Goal: Task Accomplishment & Management: Complete application form

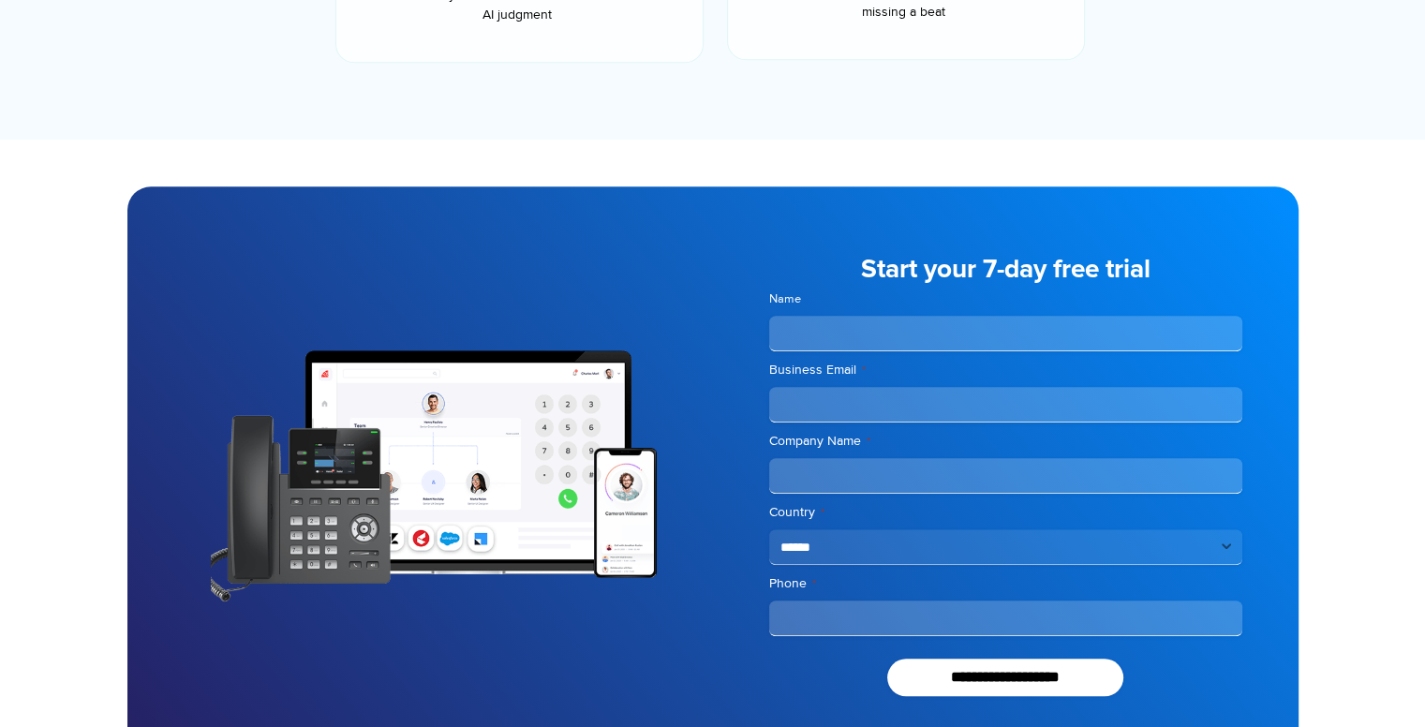
scroll to position [1545, 0]
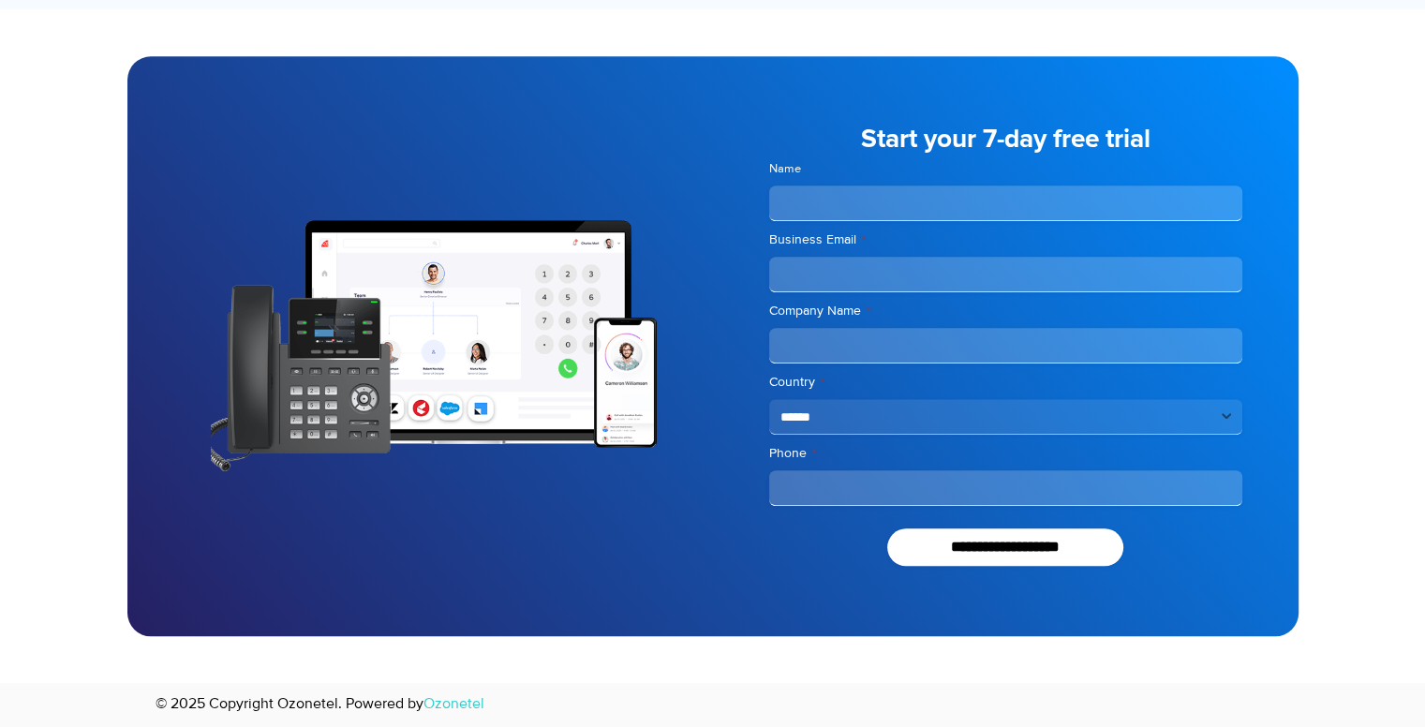
click at [491, 532] on div at bounding box center [420, 346] width 586 height 580
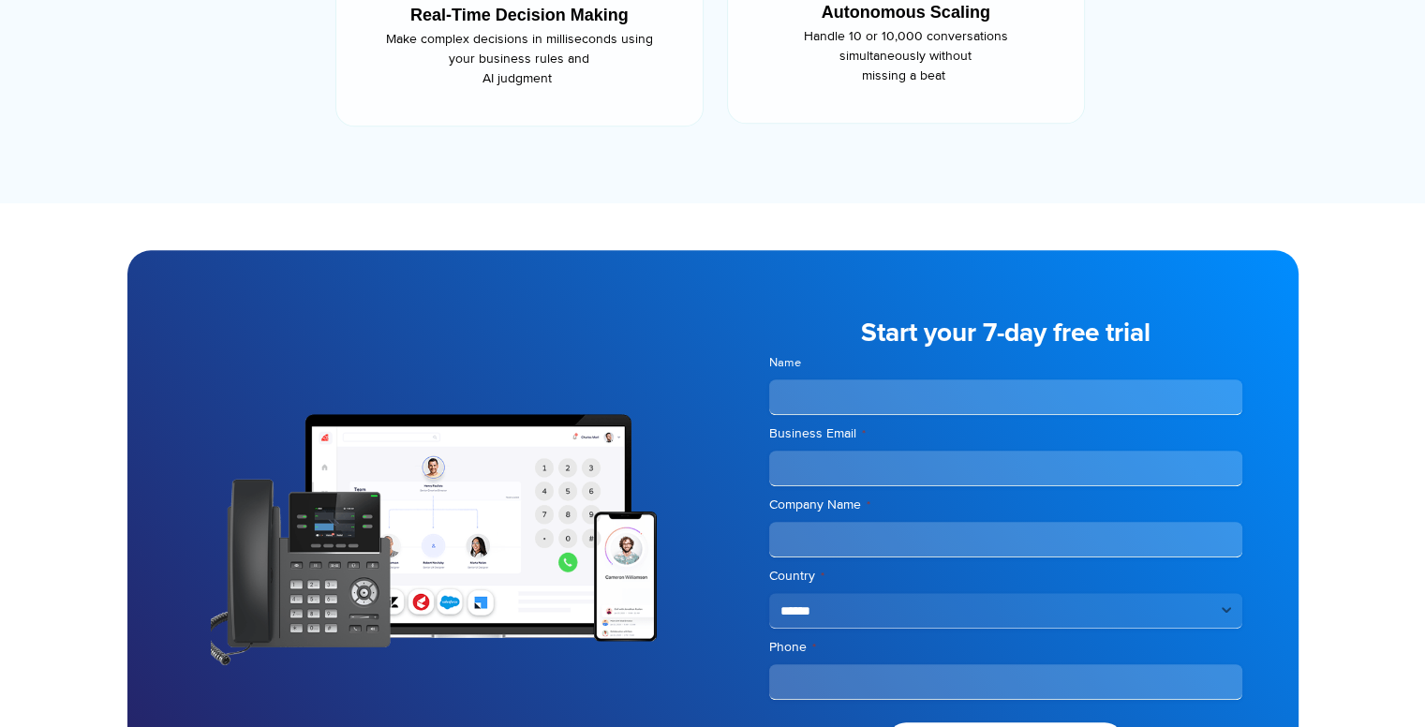
click at [991, 303] on div "**********" at bounding box center [1006, 540] width 586 height 580
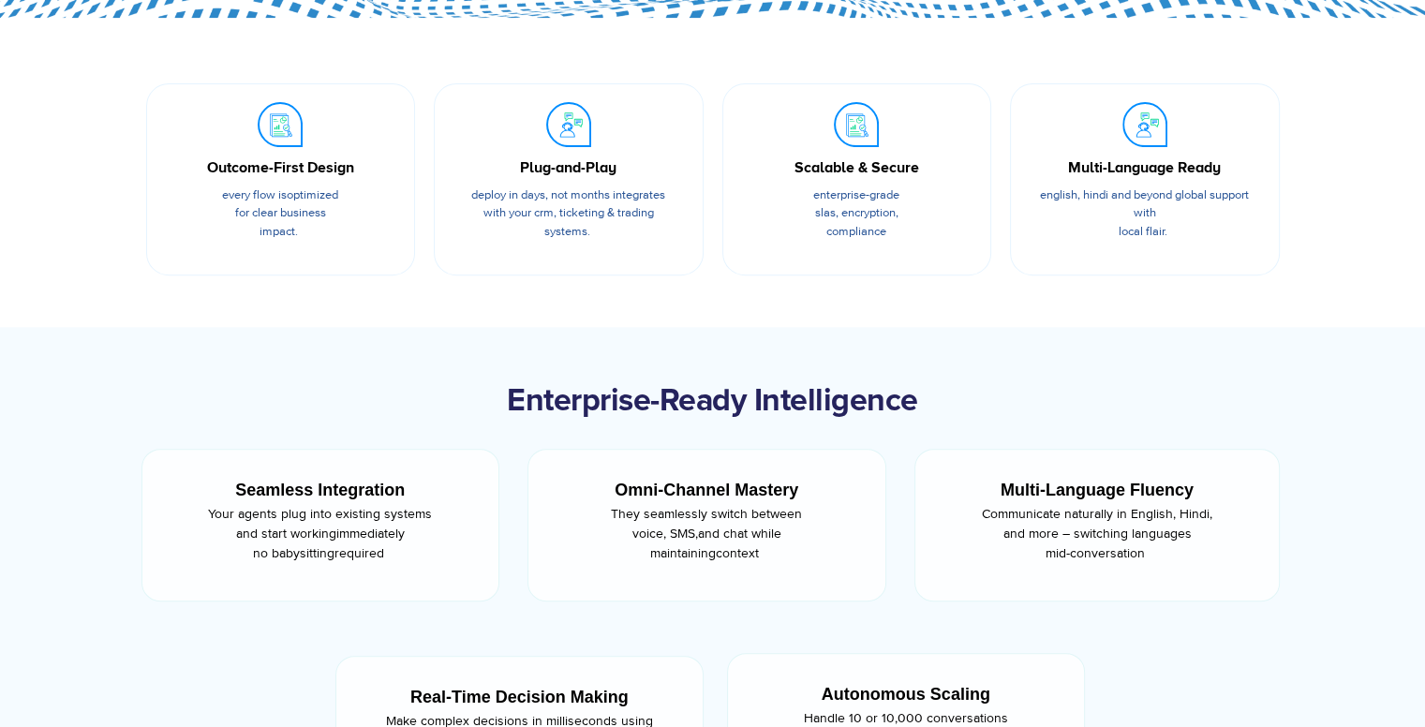
scroll to position [627, 0]
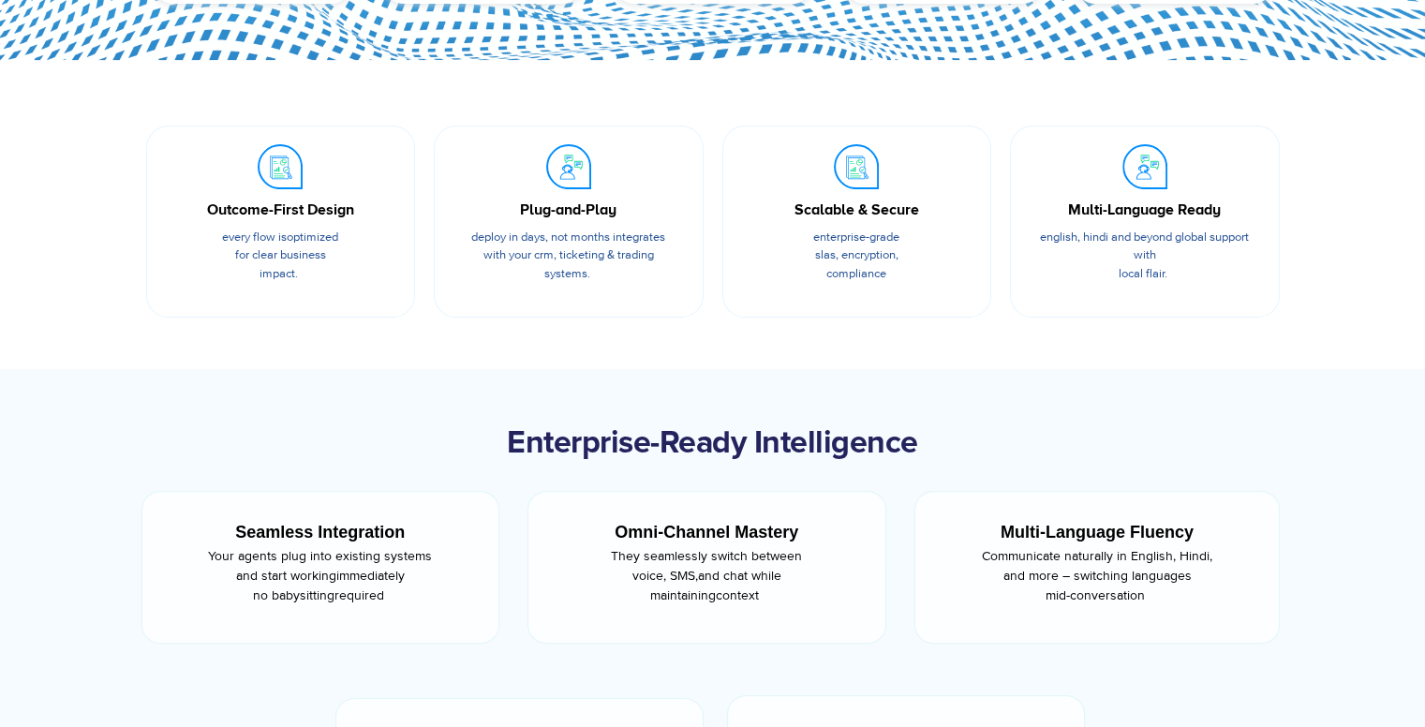
click at [991, 303] on div "Scalable & Secure Enterprise-grade SLAs, encryption, compliance" at bounding box center [857, 222] width 289 height 212
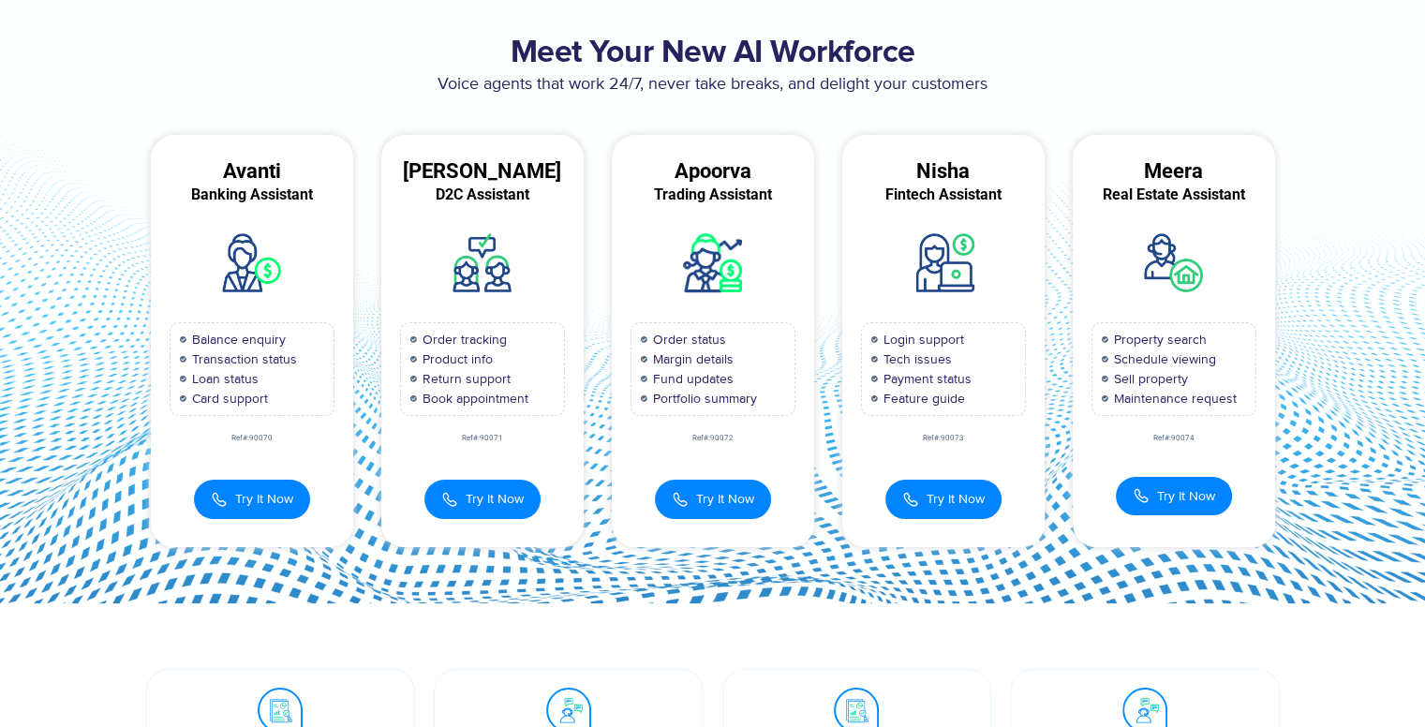
scroll to position [82, 0]
click at [904, 374] on span "Payment status" at bounding box center [925, 380] width 93 height 20
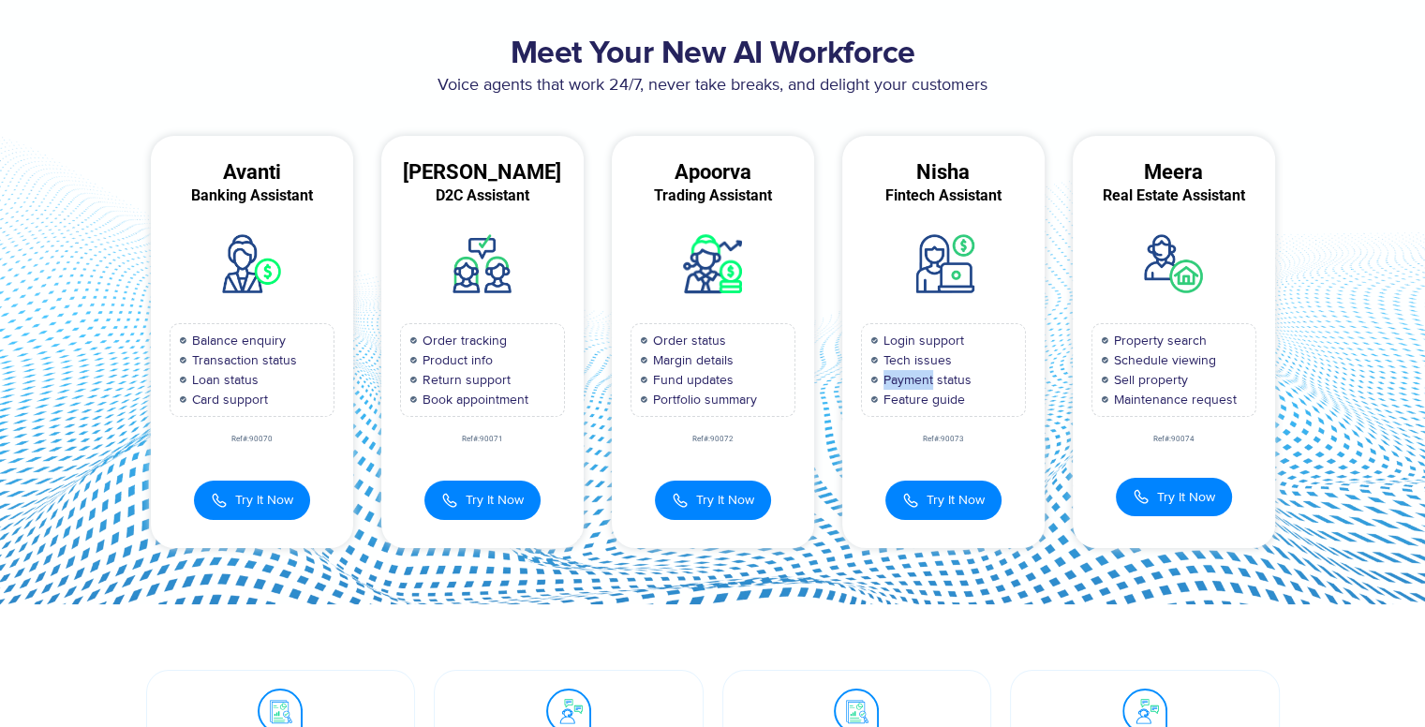
click at [904, 374] on span "Payment status" at bounding box center [925, 380] width 93 height 20
click at [915, 374] on span "Payment status" at bounding box center [925, 380] width 93 height 20
click at [949, 483] on button "Try It Now" at bounding box center [944, 498] width 116 height 39
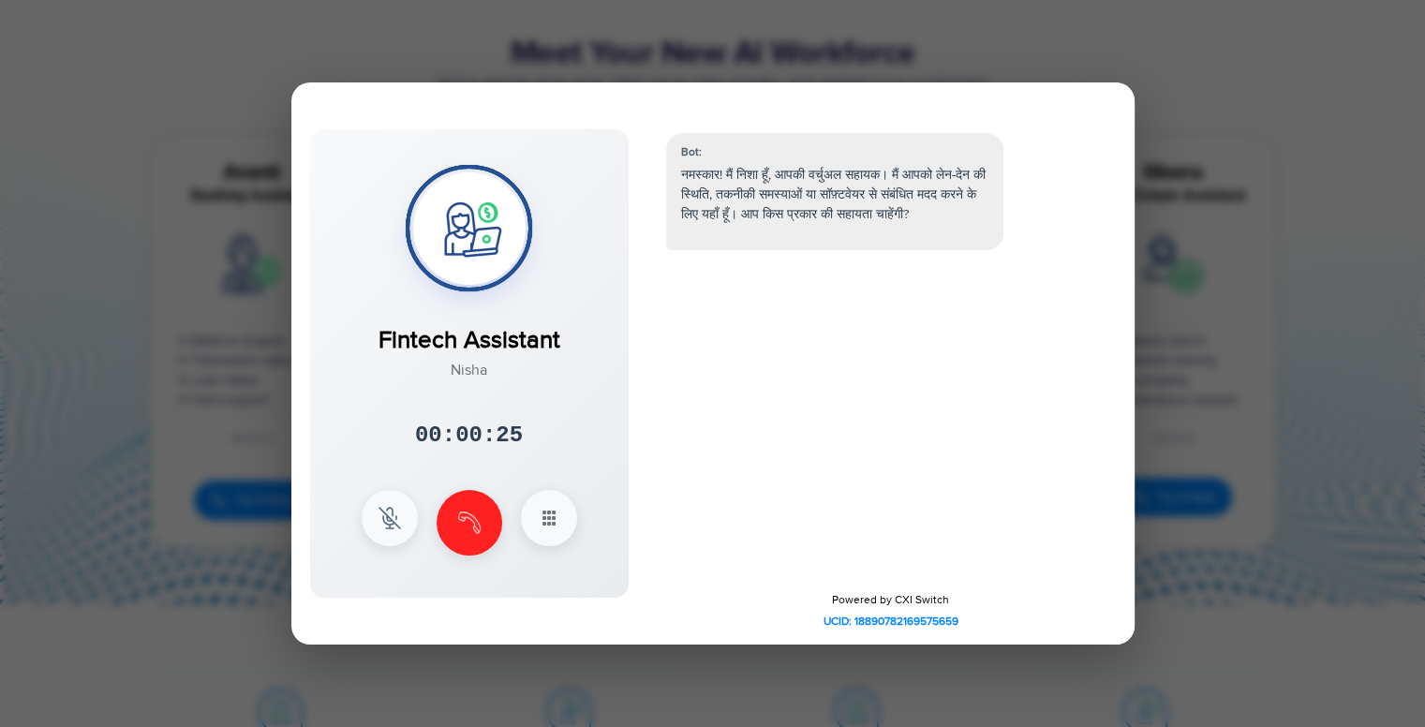
click at [172, 306] on div at bounding box center [712, 363] width 1425 height 727
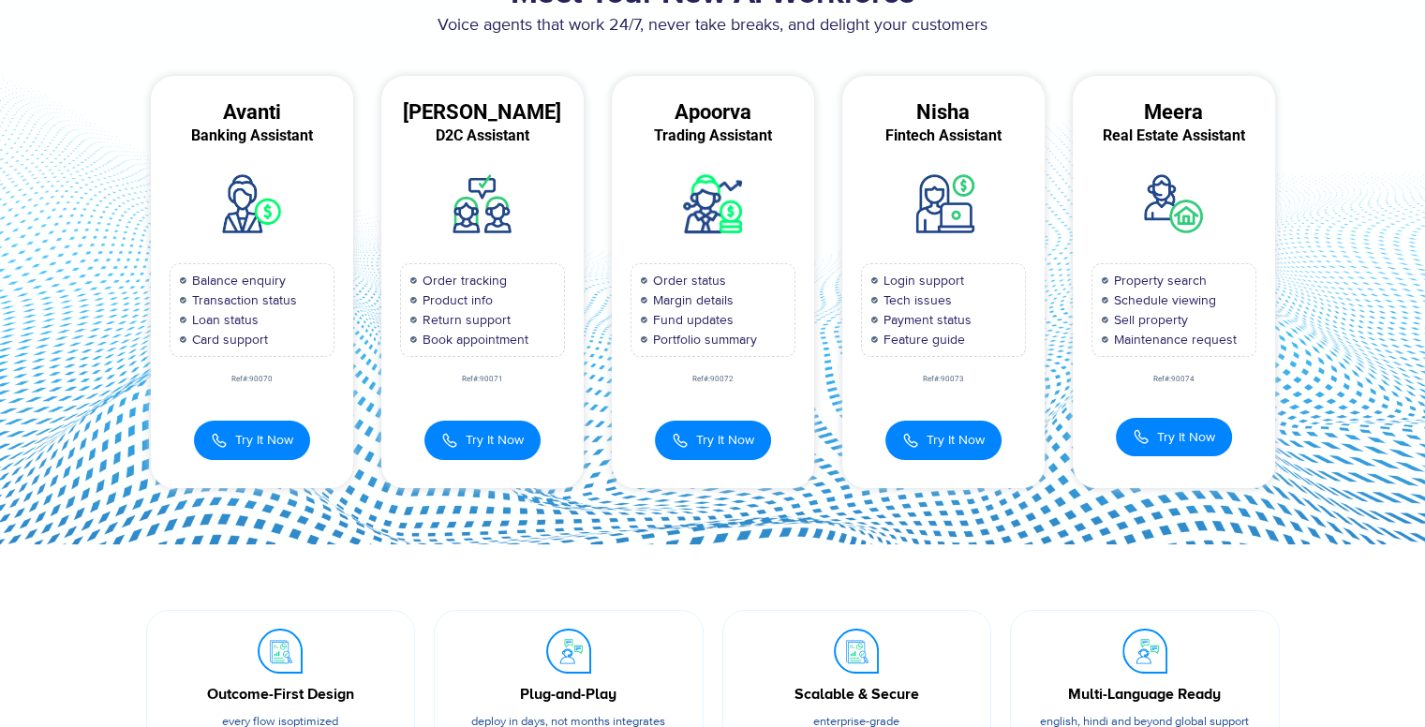
scroll to position [122, 0]
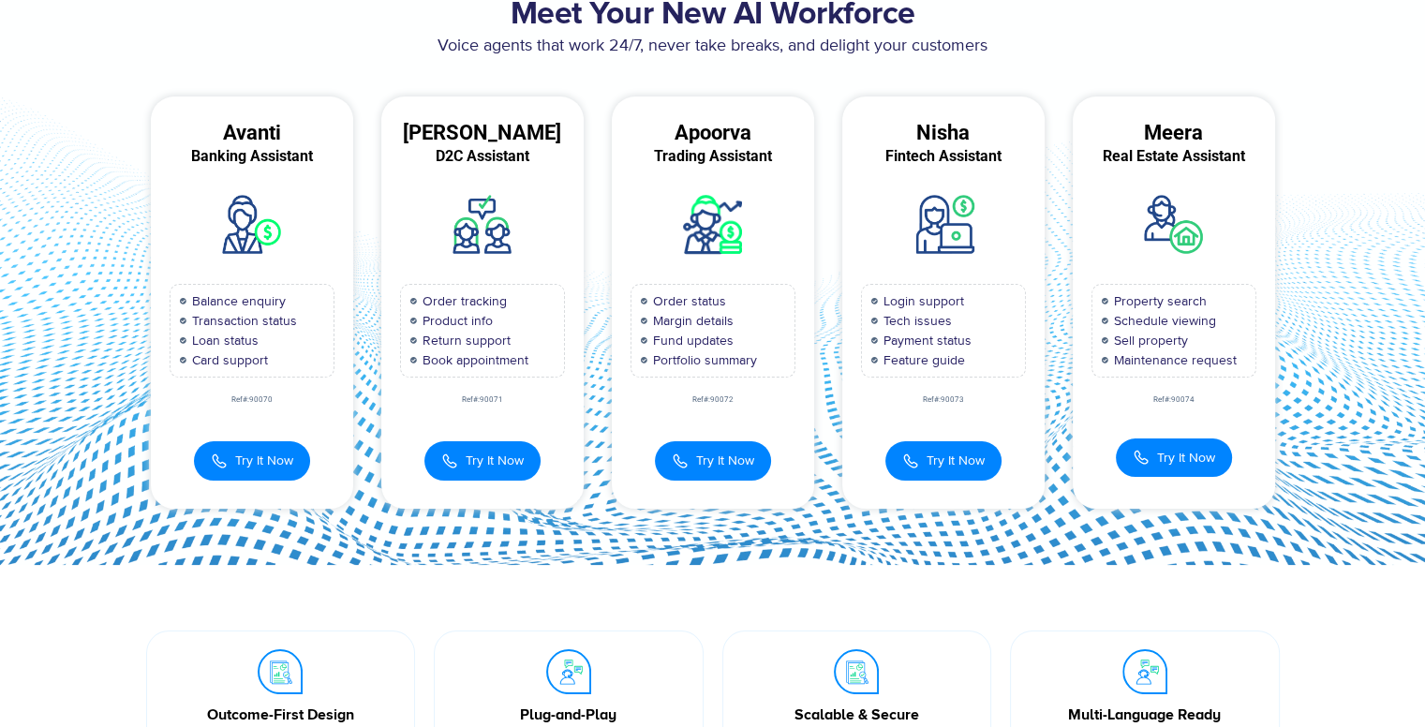
click at [1379, 393] on section "Meet Your New AI Workforce Voice agents that work 24/7, never take breaks, and …" at bounding box center [712, 252] width 1425 height 624
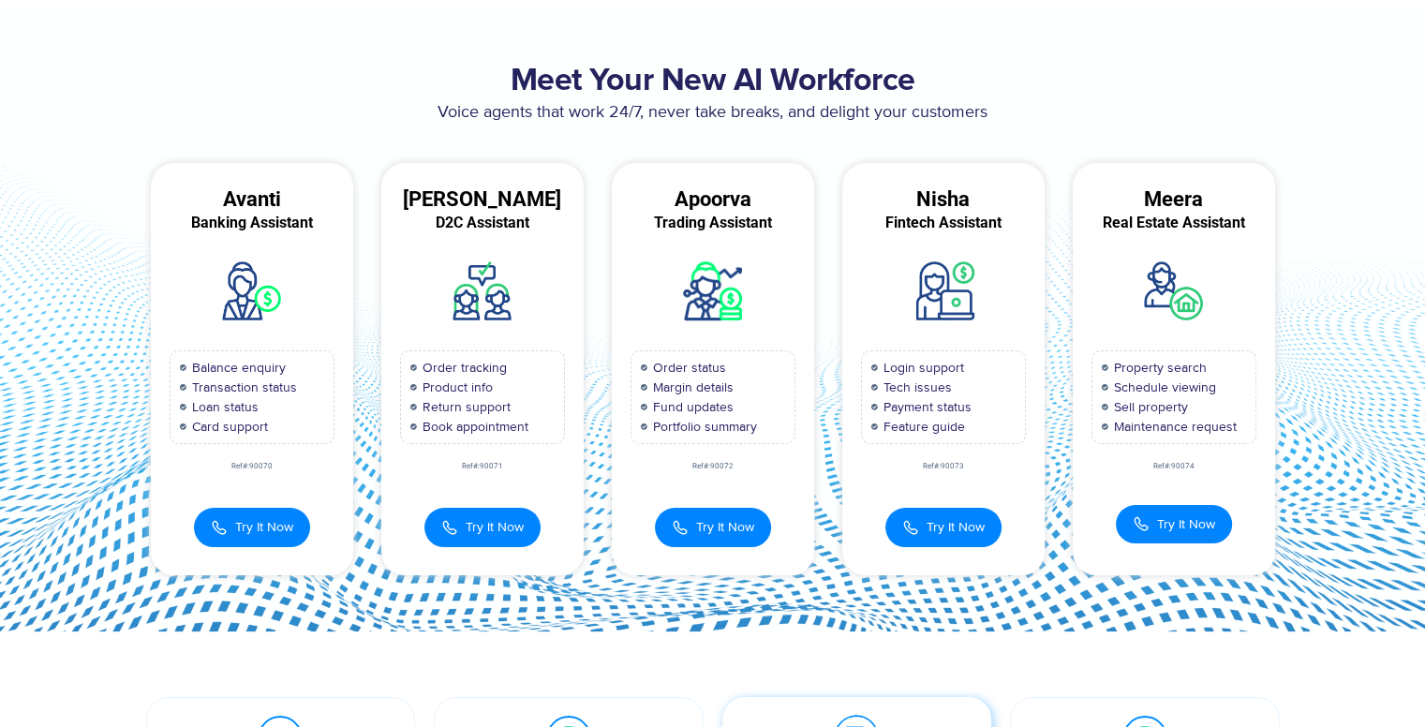
scroll to position [28, 0]
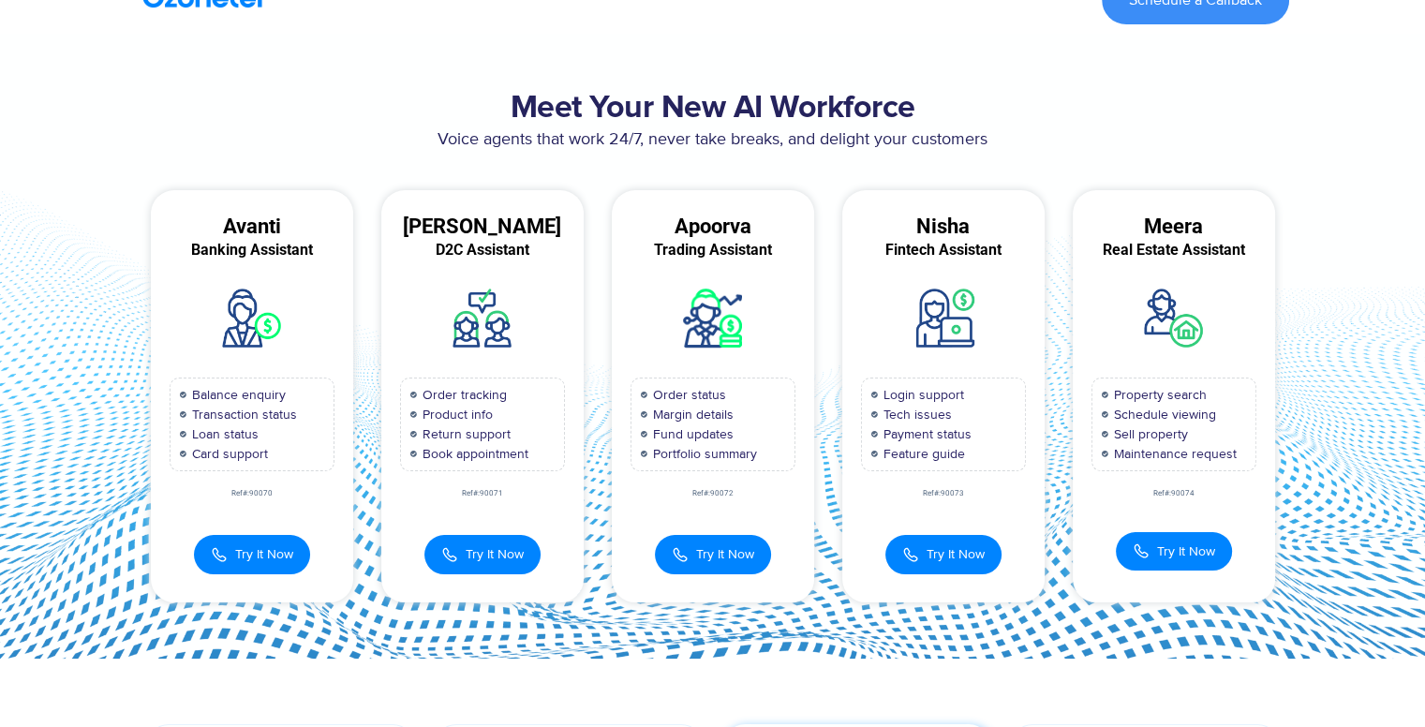
click at [761, 553] on button "Try It Now" at bounding box center [713, 554] width 116 height 39
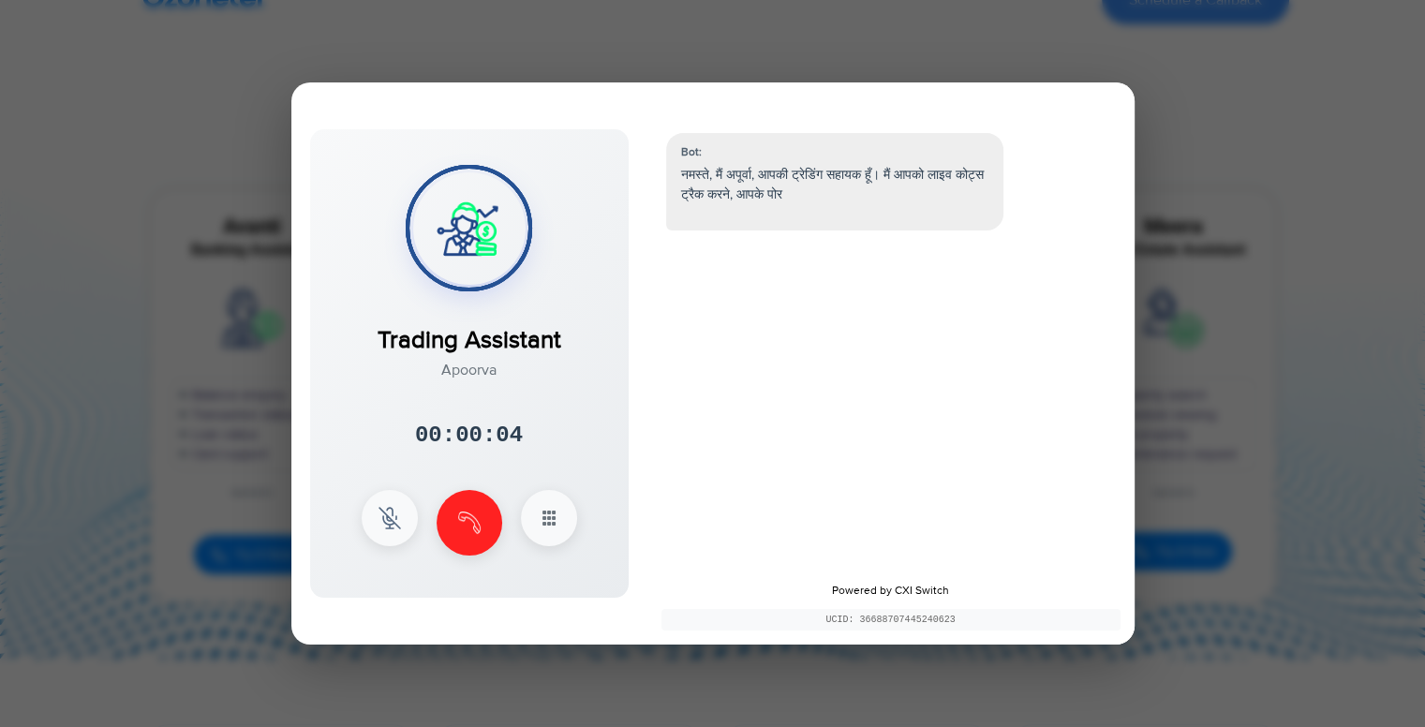
click at [90, 373] on div at bounding box center [712, 363] width 1425 height 727
